Goal: Task Accomplishment & Management: Complete application form

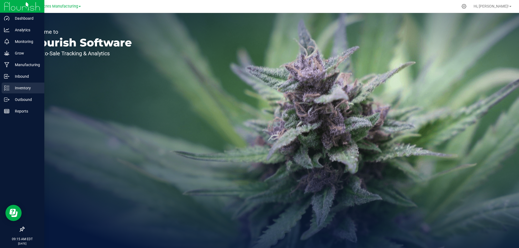
click at [24, 89] on p "Inventory" at bounding box center [25, 88] width 32 height 6
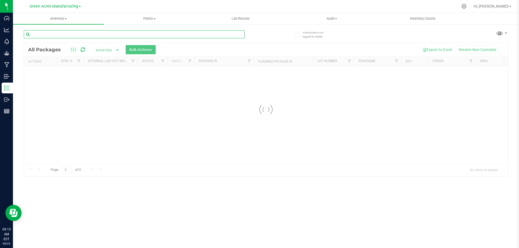
click at [110, 35] on input "text" at bounding box center [134, 34] width 221 height 8
type input "724-003"
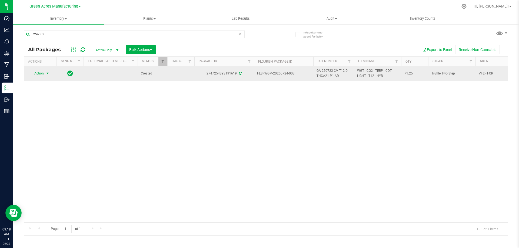
click at [43, 75] on span "Action" at bounding box center [36, 74] width 15 height 8
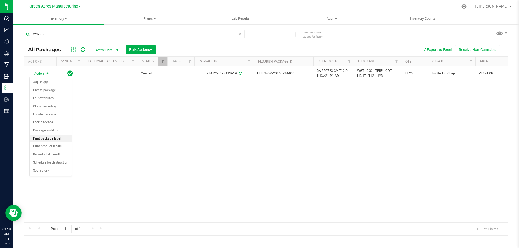
click at [48, 139] on li "Print package label" at bounding box center [51, 139] width 42 height 8
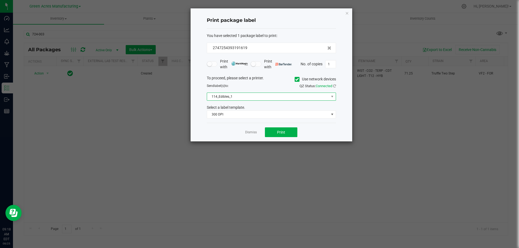
click at [267, 100] on span "114_Edibles_1" at bounding box center [268, 97] width 122 height 8
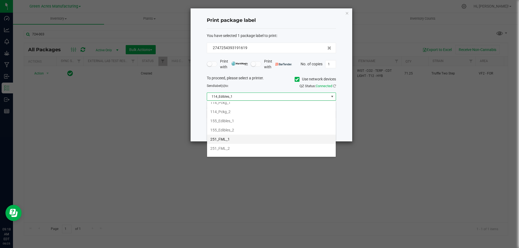
scroll to position [27, 0]
click at [259, 134] on li "251_FML_1" at bounding box center [271, 134] width 129 height 9
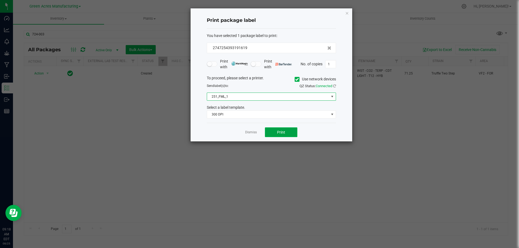
click at [279, 130] on span "Print" at bounding box center [281, 132] width 8 height 4
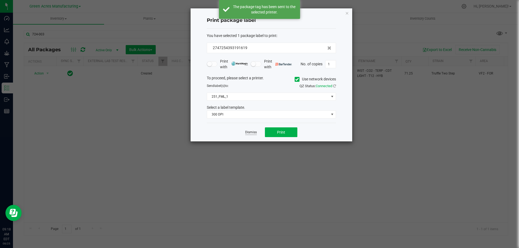
click at [250, 132] on link "Dismiss" at bounding box center [251, 132] width 12 height 5
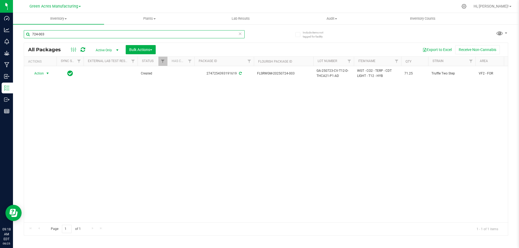
click at [104, 34] on input "724-003" at bounding box center [134, 34] width 221 height 8
paste input "GA-250821-CV-MEC-C-THCA14-P1-AD"
type input "GA-250821-CV-MEC-C-THCA14-P1-AD"
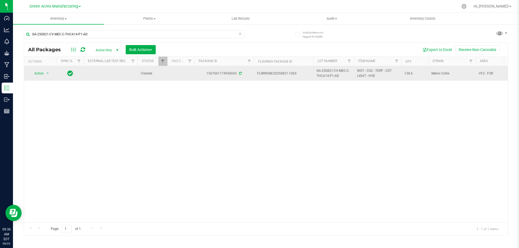
click at [368, 73] on span "WGT - CO2 - TERP - CDT LIGHT - HYB" at bounding box center [377, 73] width 41 height 10
click at [368, 72] on span "WGT - CO2 - TERP - CDT LIGHT - HYB" at bounding box center [377, 73] width 41 height 10
click at [371, 74] on span "WGT - CO2 - TERP - CDT LIGHT - HYB" at bounding box center [377, 73] width 41 height 10
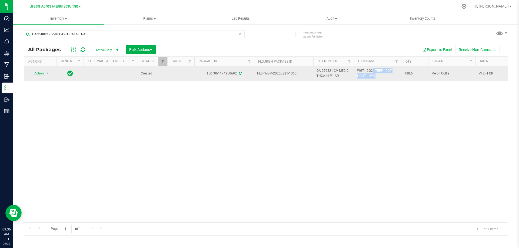
click at [371, 74] on span "WGT - CO2 - TERP - CDT LIGHT - HYB" at bounding box center [377, 73] width 41 height 10
click at [369, 72] on span "WGT - CO2 - TERP - CDT LIGHT - HYB" at bounding box center [377, 73] width 41 height 10
click at [367, 74] on span "WGT - CO2 - TERP - CDT LIGHT - HYB" at bounding box center [377, 73] width 41 height 10
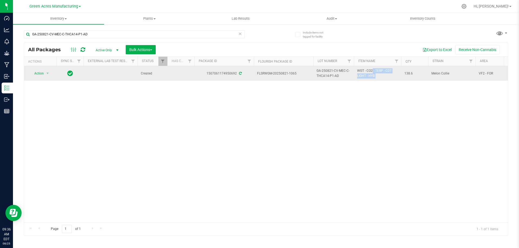
copy tr "WGT - CO2 - TERP - CDT LIGHT - HYB"
click at [45, 73] on span "select" at bounding box center [47, 74] width 7 height 8
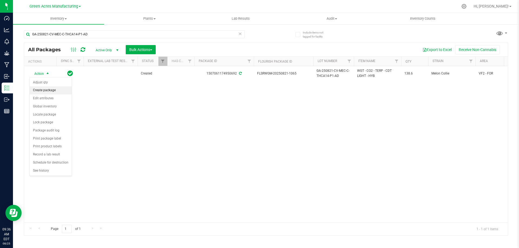
click at [49, 92] on li "Create package" at bounding box center [51, 90] width 42 height 8
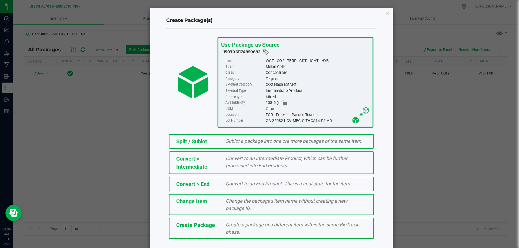
click at [259, 220] on div "Create Package Create a package of a different item within the same BioTrack ph…" at bounding box center [271, 228] width 205 height 21
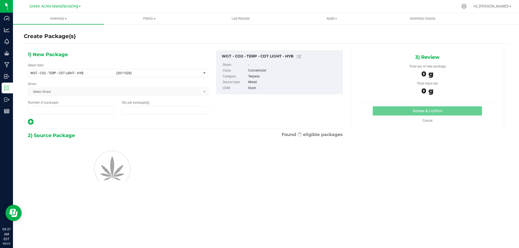
type input "1"
type input "0.0000"
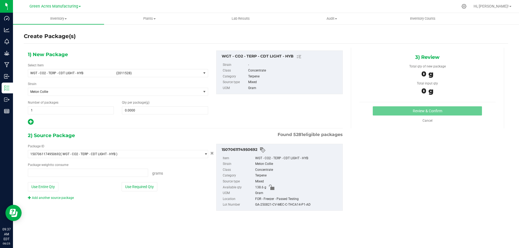
type input "0.0000 g"
click at [73, 73] on span "WGT - CO2 - TERP - CDT LIGHT - HYB" at bounding box center [71, 73] width 83 height 4
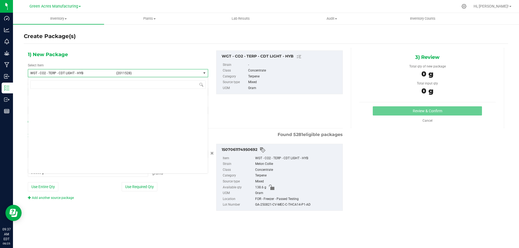
scroll to position [96045, 0]
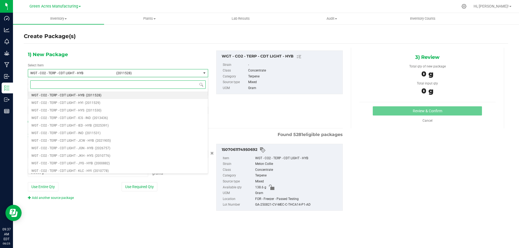
paste input "WGT - CO2 - TERP - CDT LIGHT - HYB"
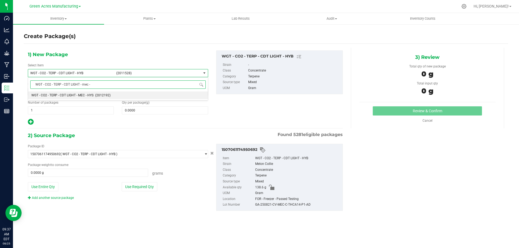
type input "WGT - CO2 - TERP - CDT LIGHT - mec -"
click at [105, 95] on span "(2012192)" at bounding box center [102, 95] width 15 height 4
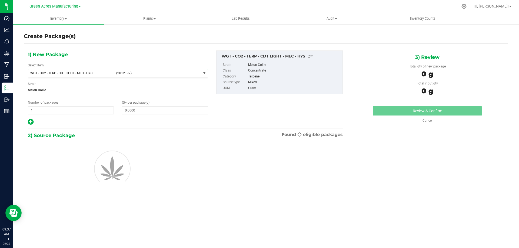
type input "0.0000"
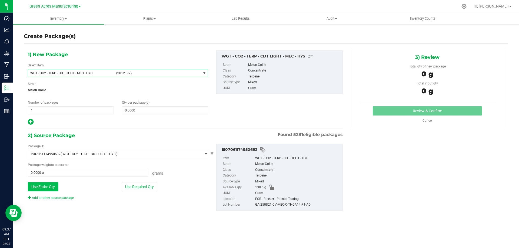
click at [44, 189] on button "Use Entire Qty" at bounding box center [43, 186] width 31 height 9
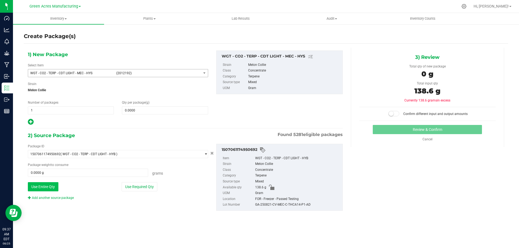
type input "138.6000 g"
click at [132, 110] on span at bounding box center [165, 110] width 86 height 8
type input "138.6"
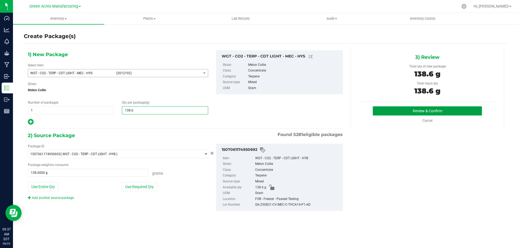
type input "138.6000"
click at [412, 112] on button "Review & Confirm" at bounding box center [427, 110] width 109 height 9
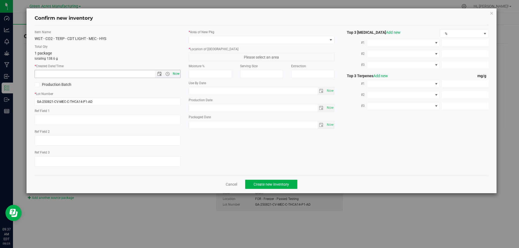
click at [177, 73] on span "Now" at bounding box center [175, 74] width 9 height 8
type input "8/25/2025 9:37 AM"
click at [226, 39] on span at bounding box center [258, 40] width 139 height 8
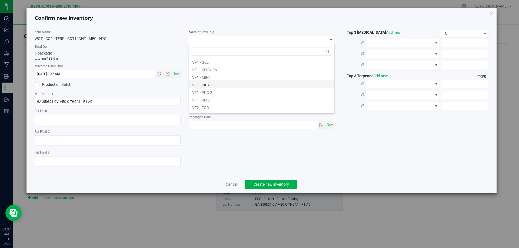
scroll to position [234, 0]
click at [212, 101] on li "VF2 - FOR" at bounding box center [261, 100] width 145 height 8
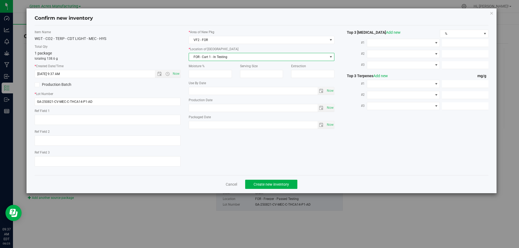
click at [220, 58] on span "FOR - Cart 1 - In Testing" at bounding box center [258, 57] width 139 height 8
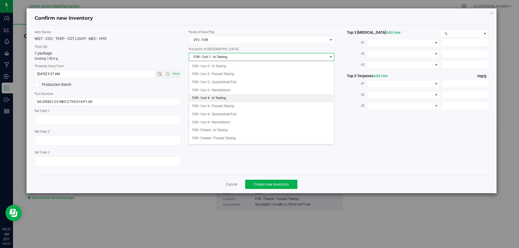
scroll to position [90, 0]
click at [224, 121] on li "FOR - Freezer - Passed Testing" at bounding box center [261, 121] width 145 height 8
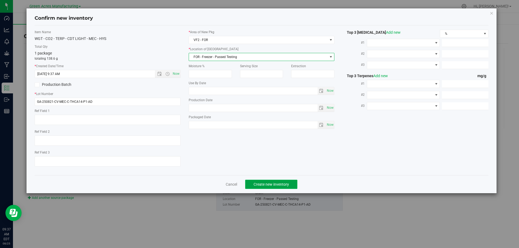
click at [270, 183] on span "Create new inventory" at bounding box center [270, 184] width 35 height 4
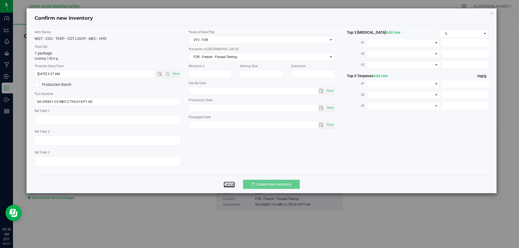
click at [230, 185] on link "Cancel" at bounding box center [228, 184] width 11 height 5
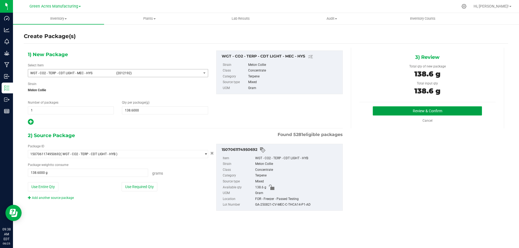
click at [421, 109] on button "Review & Confirm" at bounding box center [427, 110] width 109 height 9
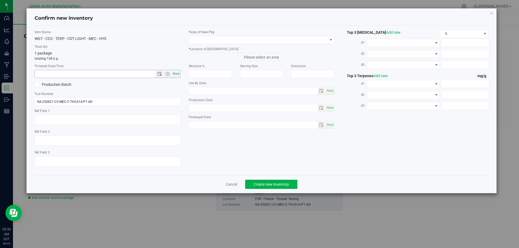
click at [176, 71] on span "Now" at bounding box center [175, 74] width 9 height 8
type input "8/25/2025 9:38 AM"
click at [225, 41] on span at bounding box center [258, 40] width 139 height 8
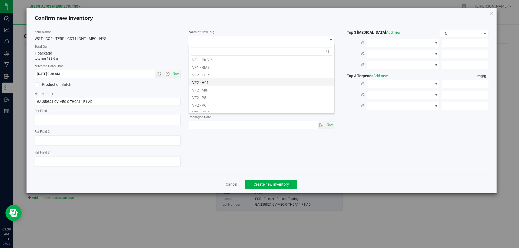
scroll to position [261, 0]
click at [220, 73] on li "VF2 - FOR" at bounding box center [261, 73] width 145 height 8
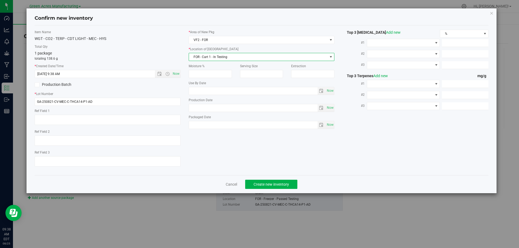
click at [221, 56] on span "FOR - Cart 1 - In Testing" at bounding box center [258, 57] width 139 height 8
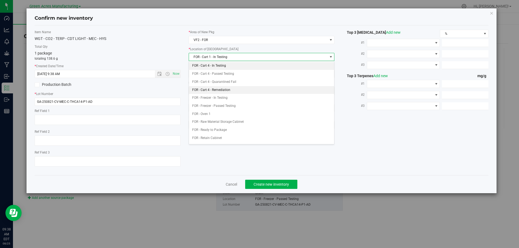
scroll to position [112, 0]
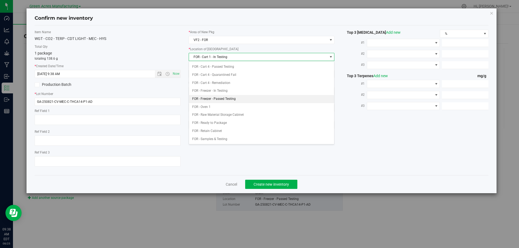
click at [230, 97] on li "FOR - Freezer - Passed Testing" at bounding box center [261, 99] width 145 height 8
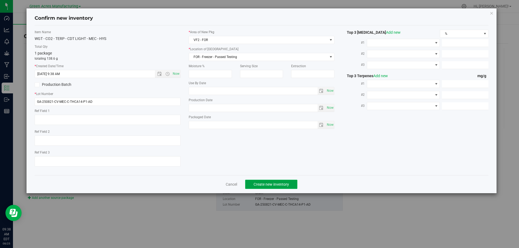
click at [272, 184] on span "Create new inventory" at bounding box center [270, 184] width 35 height 4
drag, startPoint x: 107, startPoint y: 38, endPoint x: 33, endPoint y: 39, distance: 74.0
click at [33, 39] on div "Item Name WGT - CO2 - TERP - CDT LIGHT - MEC - HYS Total Qty 1 package totaling…" at bounding box center [108, 100] width 154 height 141
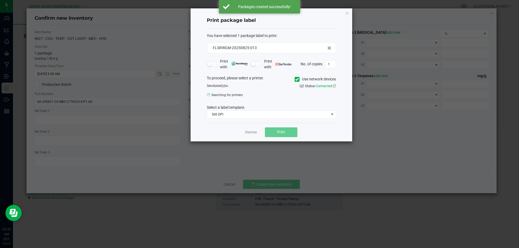
copy div "WGT - CO2 - TERP - CDT LIGHT - MEC - HYS"
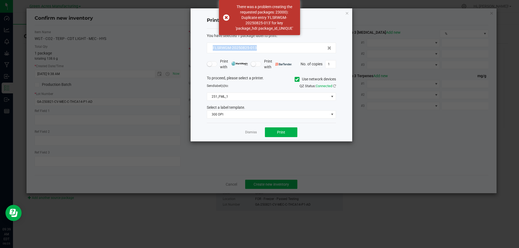
drag, startPoint x: 259, startPoint y: 48, endPoint x: 205, endPoint y: 48, distance: 53.8
click at [205, 48] on div "Print package label You have selected 1 package label to print : FLSRWGM-202508…" at bounding box center [271, 74] width 162 height 133
copy span "FLSRWGM-20250825-013"
click at [250, 131] on link "Dismiss" at bounding box center [251, 132] width 12 height 5
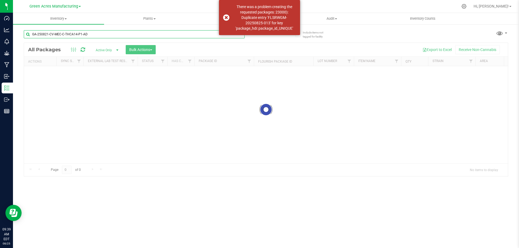
click at [99, 34] on input "GA-250821-CV-MEC-C-THCA14-P1-AD" at bounding box center [134, 34] width 221 height 8
drag, startPoint x: 99, startPoint y: 34, endPoint x: 92, endPoint y: 35, distance: 7.4
click at [92, 35] on input "GA-250821-CV-MEC-C-THCA14-P1-AD" at bounding box center [134, 34] width 221 height 8
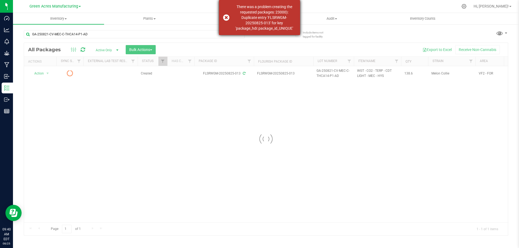
click at [227, 17] on div "There was a problem creating the requested packages: 23000): Duplicate entry 'F…" at bounding box center [259, 17] width 81 height 35
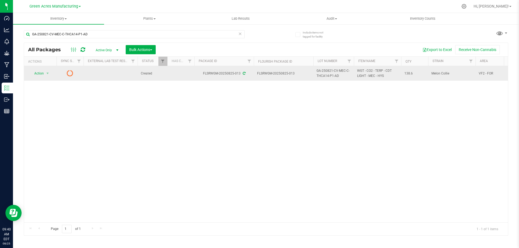
click at [364, 73] on span "WGT - CO2 - TERP - CDT LIGHT - MEC - HYS" at bounding box center [377, 73] width 41 height 10
copy tr "WGT - CO2 - TERP - CDT LIGHT - MEC - HYS"
click at [406, 75] on span "138.6" at bounding box center [414, 73] width 21 height 5
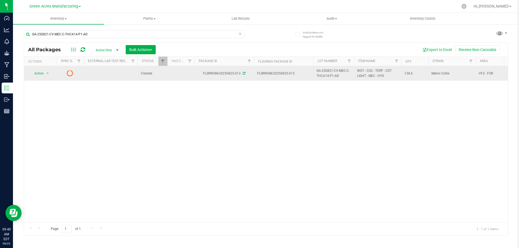
click at [406, 74] on span "138.6" at bounding box center [414, 73] width 21 height 5
copy span "138.6"
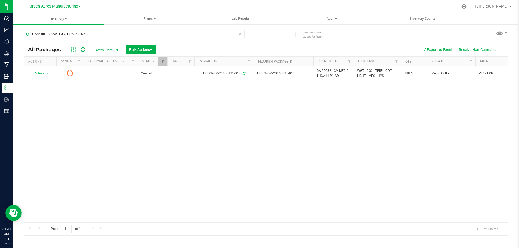
click at [83, 51] on icon at bounding box center [83, 49] width 5 height 5
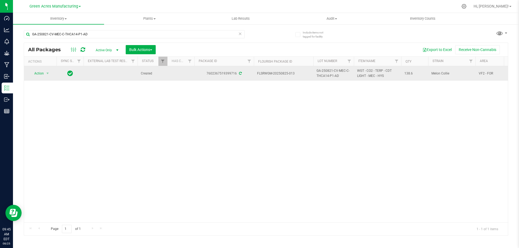
click at [278, 72] on span "FLSRWGM-20250825-013" at bounding box center [283, 73] width 53 height 5
copy tr "FLSRWGM-20250825-013"
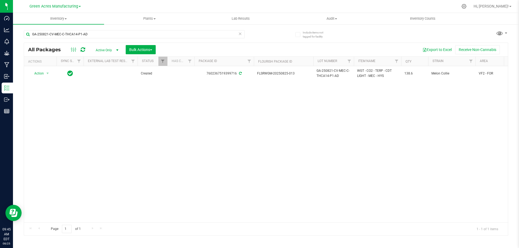
click at [275, 92] on div "Action Action Adjust qty Create package Edit attributes Global inventory Locate…" at bounding box center [266, 144] width 484 height 156
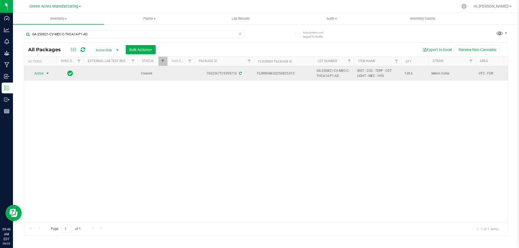
click at [43, 75] on span "Action" at bounding box center [36, 74] width 15 height 8
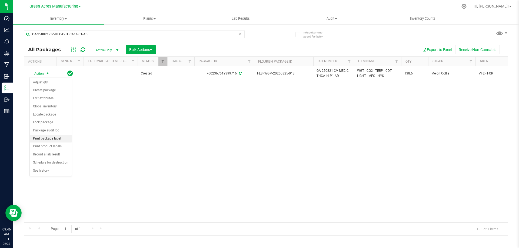
click at [54, 138] on li "Print package label" at bounding box center [51, 139] width 42 height 8
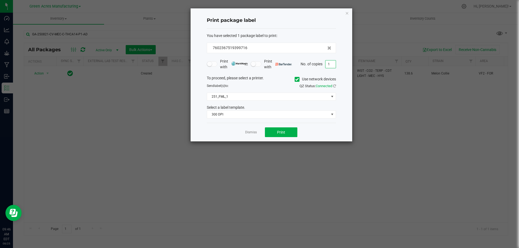
click at [329, 66] on input "1" at bounding box center [330, 65] width 10 height 8
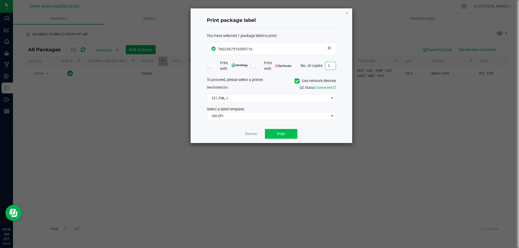
type input "3"
click at [282, 135] on span "Print" at bounding box center [281, 134] width 8 height 4
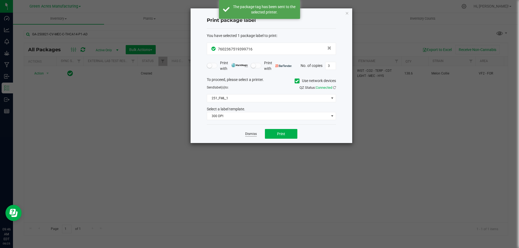
click at [254, 133] on link "Dismiss" at bounding box center [251, 134] width 12 height 5
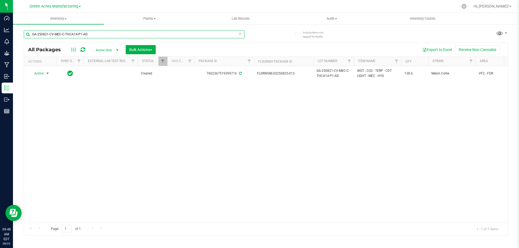
click at [90, 32] on input "GA-250821-CV-MEC-C-THCA14-P1-AD" at bounding box center [134, 34] width 221 height 8
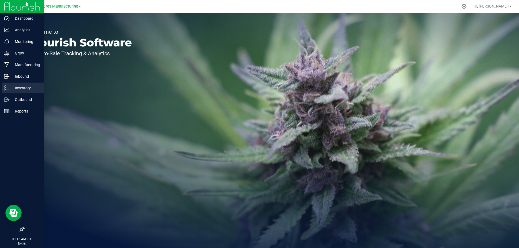
drag, startPoint x: 12, startPoint y: 89, endPoint x: 46, endPoint y: 63, distance: 42.5
click at [12, 89] on p "Inventory" at bounding box center [25, 88] width 32 height 6
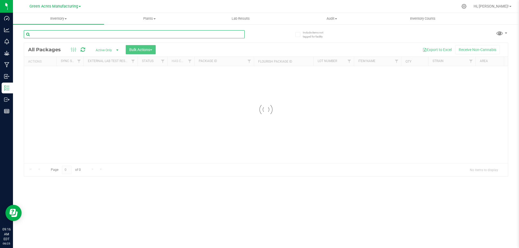
click at [76, 33] on input "text" at bounding box center [134, 34] width 221 height 8
type input "821-1065"
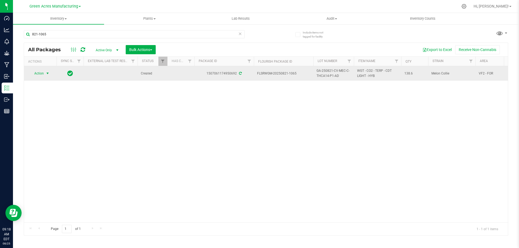
click at [45, 76] on span "select" at bounding box center [47, 74] width 7 height 8
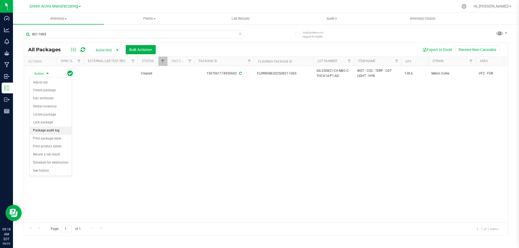
click at [51, 129] on li "Package audit log" at bounding box center [51, 131] width 42 height 8
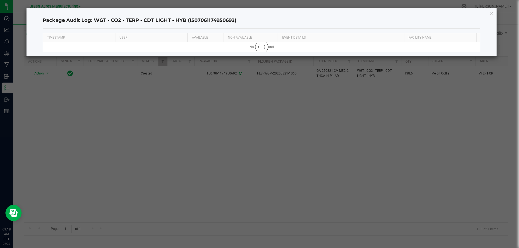
click at [490, 13] on icon "button" at bounding box center [492, 13] width 4 height 6
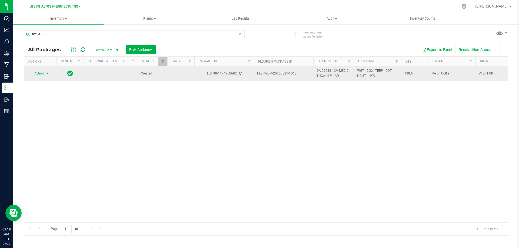
click at [43, 73] on span "Action" at bounding box center [36, 74] width 15 height 8
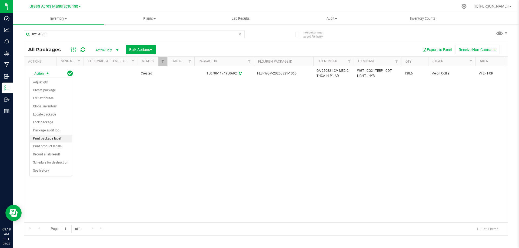
click at [43, 137] on li "Print package label" at bounding box center [51, 139] width 42 height 8
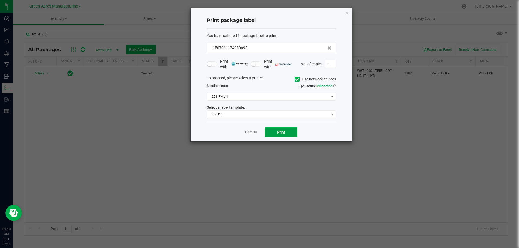
click at [274, 131] on button "Print" at bounding box center [281, 133] width 32 height 10
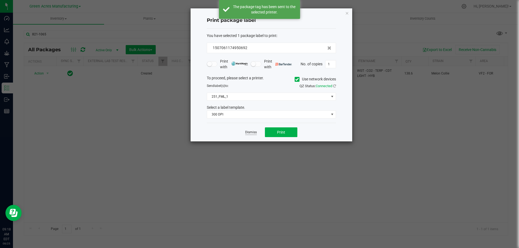
click at [253, 133] on link "Dismiss" at bounding box center [251, 132] width 12 height 5
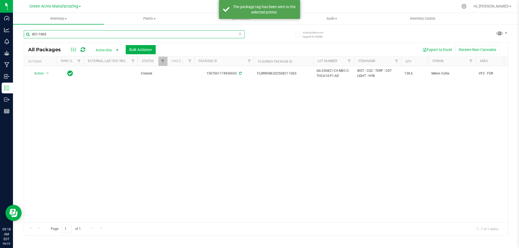
click at [69, 34] on input "821-1065" at bounding box center [134, 34] width 221 height 8
click at [69, 33] on input "821-1065" at bounding box center [134, 34] width 221 height 8
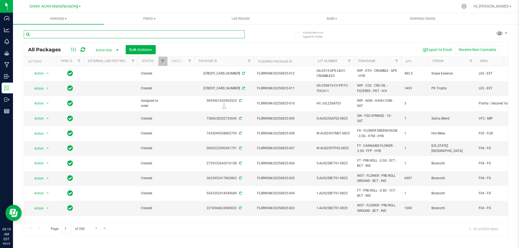
paste input "GA-250821-CV-ZKR-D-THCA12/13-P1"
type input "GA-250821-CV-ZKR-D-THCA12/13-P1"
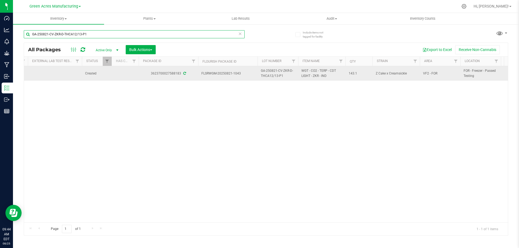
scroll to position [0, 57]
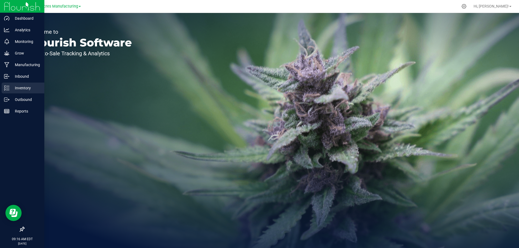
click at [12, 89] on p "Inventory" at bounding box center [25, 88] width 32 height 6
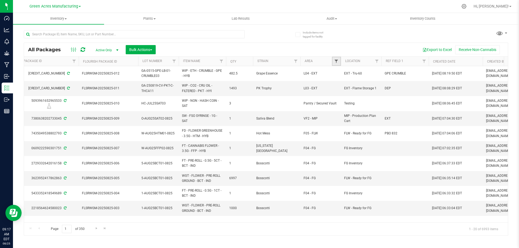
click at [336, 61] on span "Filter" at bounding box center [336, 61] width 4 height 4
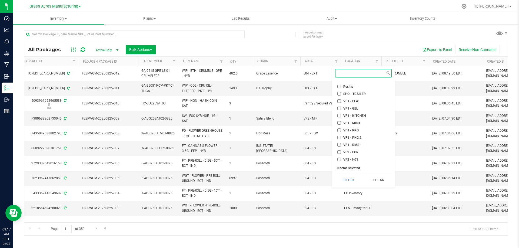
scroll to position [234, 0]
click at [339, 135] on input "VF2 - FOR" at bounding box center [339, 135] width 4 height 4
checkbox input "true"
click at [351, 183] on button "Filter" at bounding box center [348, 180] width 26 height 12
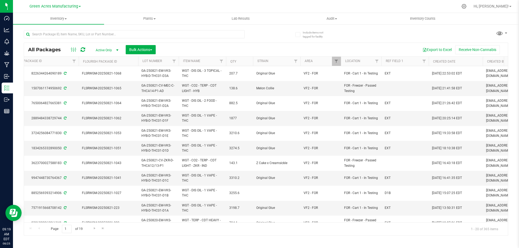
scroll to position [0, 211]
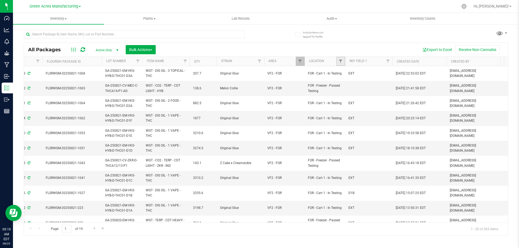
click at [340, 64] on link "Filter" at bounding box center [340, 61] width 9 height 9
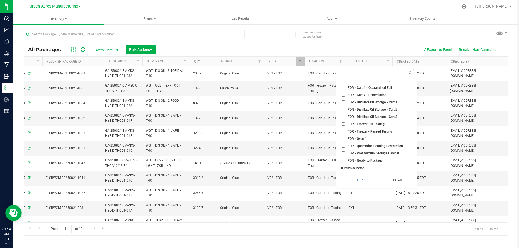
scroll to position [829, 0]
click at [343, 123] on input "FOR - Freezer - In Testing" at bounding box center [343, 124] width 4 height 4
checkbox input "true"
click at [343, 130] on input "FOR - Freezer - Passed Testing" at bounding box center [343, 131] width 4 height 4
checkbox input "true"
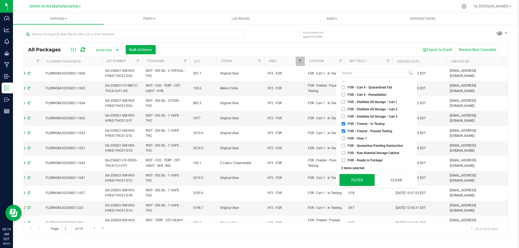
click at [356, 179] on button "Filter" at bounding box center [356, 180] width 35 height 12
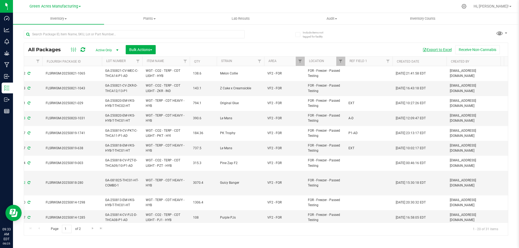
click at [439, 48] on button "Export to Excel" at bounding box center [437, 49] width 36 height 9
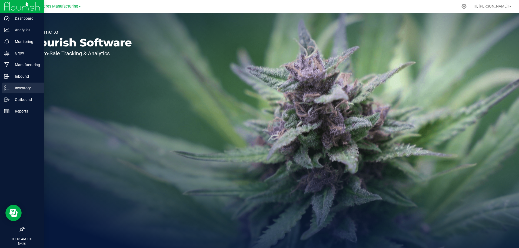
click at [10, 87] on p "Inventory" at bounding box center [25, 88] width 32 height 6
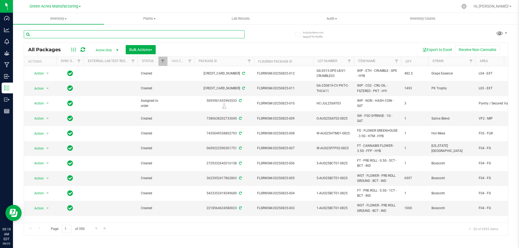
paste input "GA-250805-CV-ARZ-C-THCA03-P1-AD"
type input "GA-250805-CV-ARZ-C-THCA03-P1-AD"
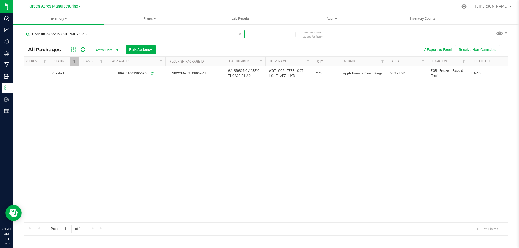
scroll to position [0, 91]
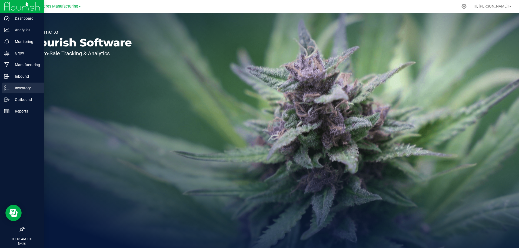
click at [11, 87] on p "Inventory" at bounding box center [25, 88] width 32 height 6
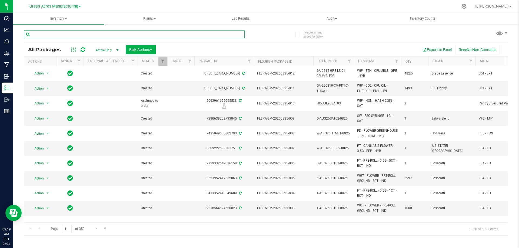
paste input "GA-250804-CV-PZT-C-THCA02-P1-AD"
type input "GA-250804-CV-PZT-C-THCA02-P1-AD"
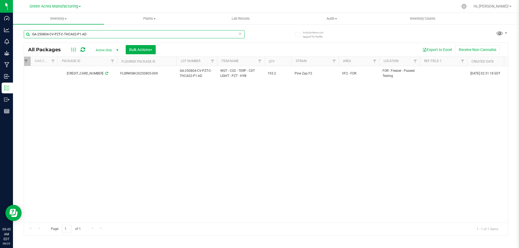
scroll to position [0, 140]
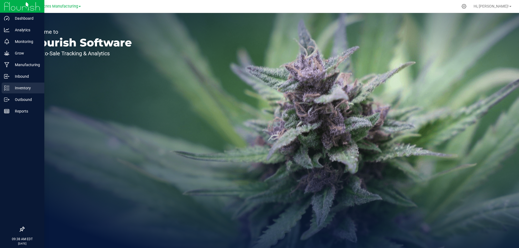
click at [11, 87] on p "Inventory" at bounding box center [25, 88] width 32 height 6
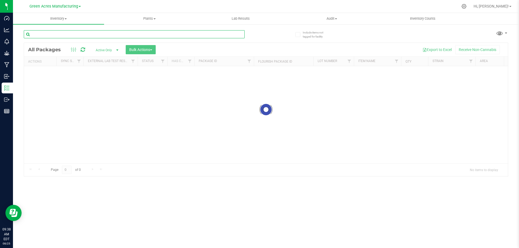
click at [66, 35] on input "text" at bounding box center [134, 34] width 221 height 8
type input "821-1065"
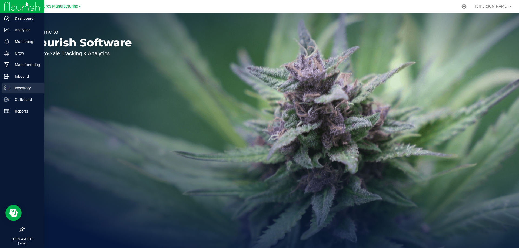
click at [19, 85] on p "Inventory" at bounding box center [25, 88] width 32 height 6
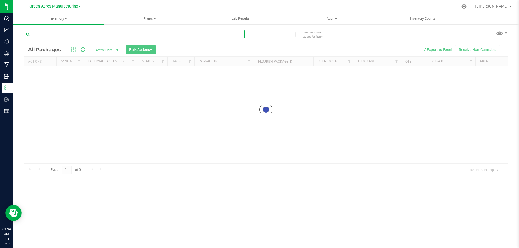
paste input "FLSRWGM-20250825-013"
type input "FLSRWGM-20250825-013"
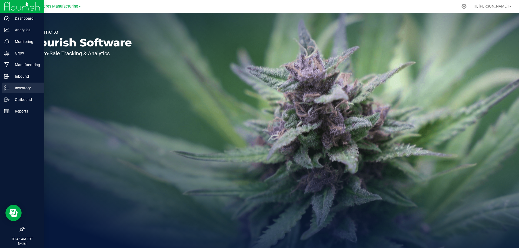
click at [8, 89] on icon at bounding box center [6, 87] width 5 height 5
